Goal: Browse casually

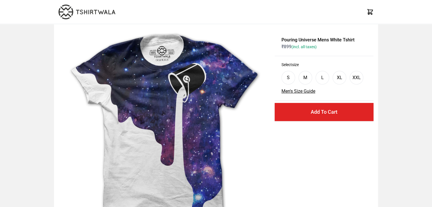
click at [95, 8] on img at bounding box center [86, 12] width 57 height 15
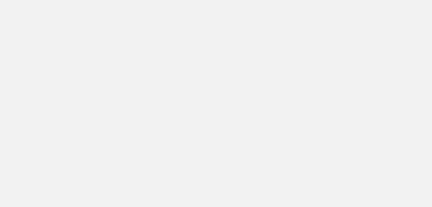
scroll to position [511, 0]
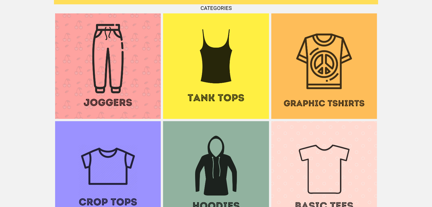
drag, startPoint x: 316, startPoint y: 75, endPoint x: 165, endPoint y: 133, distance: 161.1
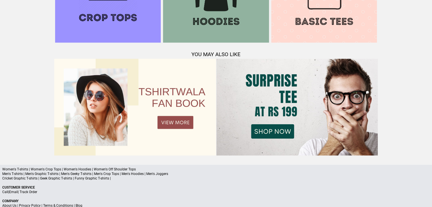
scroll to position [721, 0]
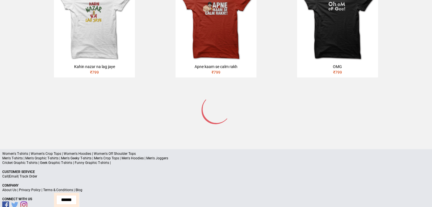
scroll to position [366, 0]
